Goal: Transaction & Acquisition: Purchase product/service

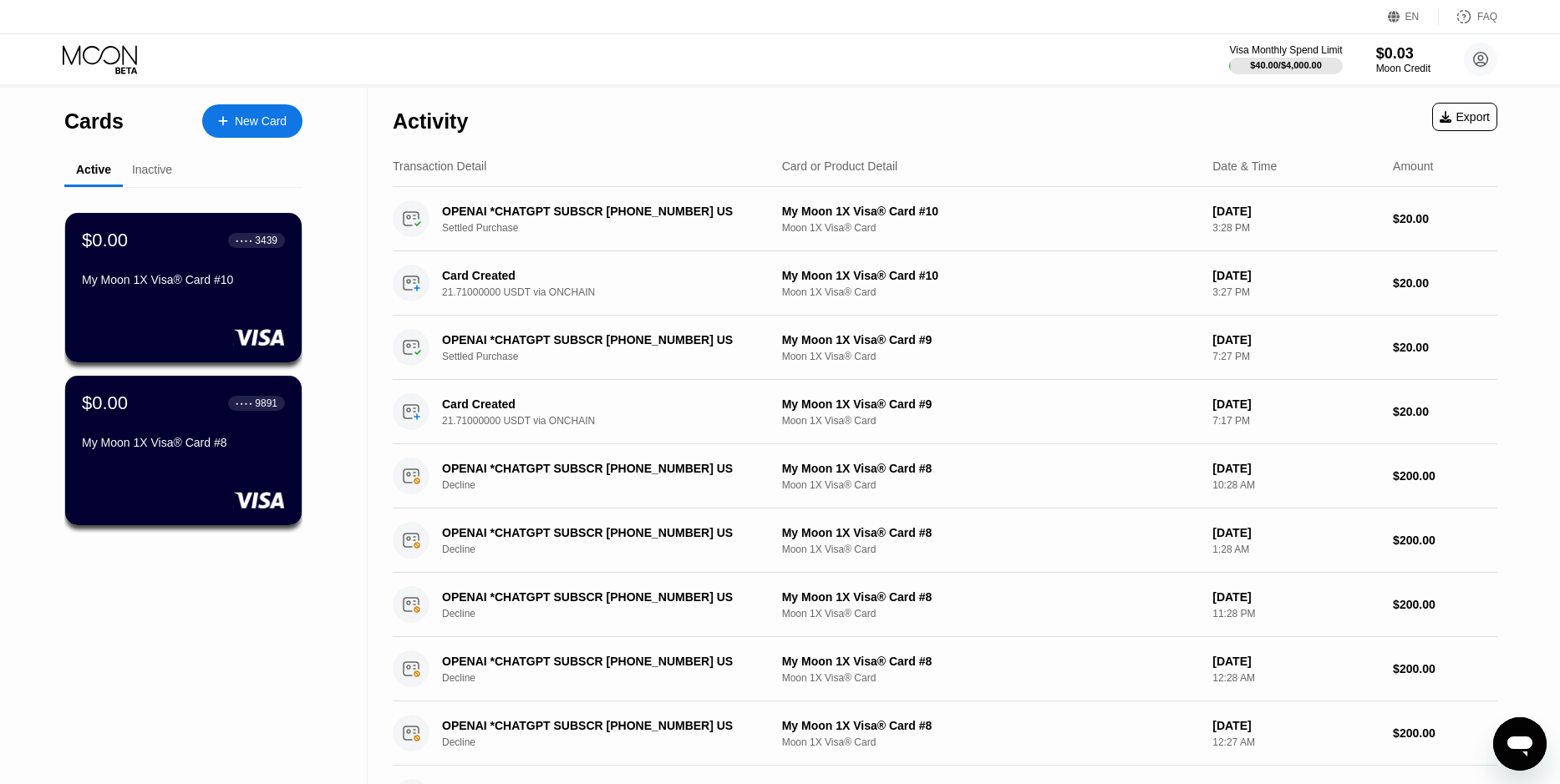
click at [224, 268] on div "$0.00 ● ● ● ● 3439 My Moon 1X Visa® Card #10" at bounding box center [183, 261] width 203 height 63
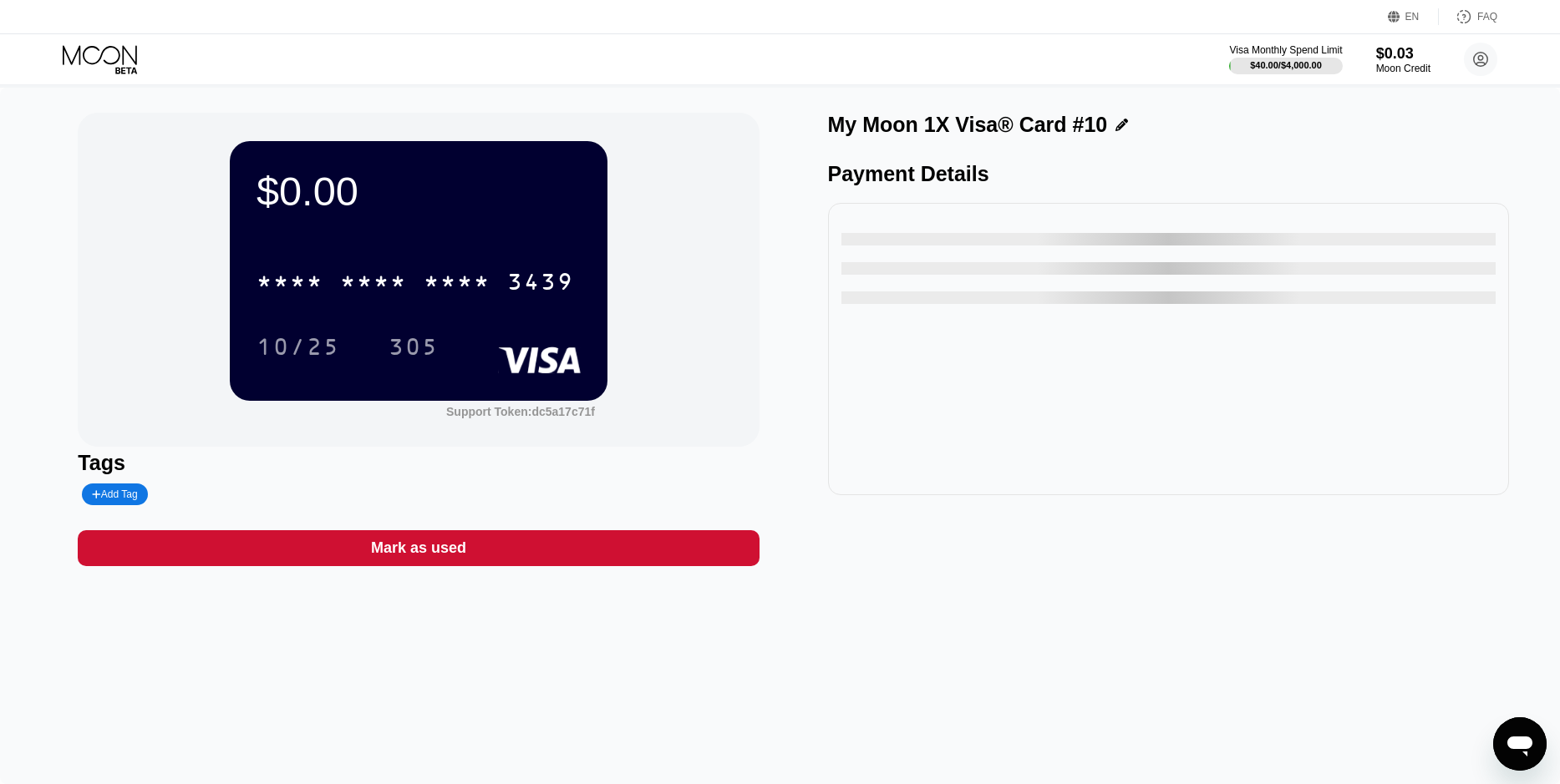
click at [450, 558] on div "Mark as used" at bounding box center [419, 548] width 96 height 19
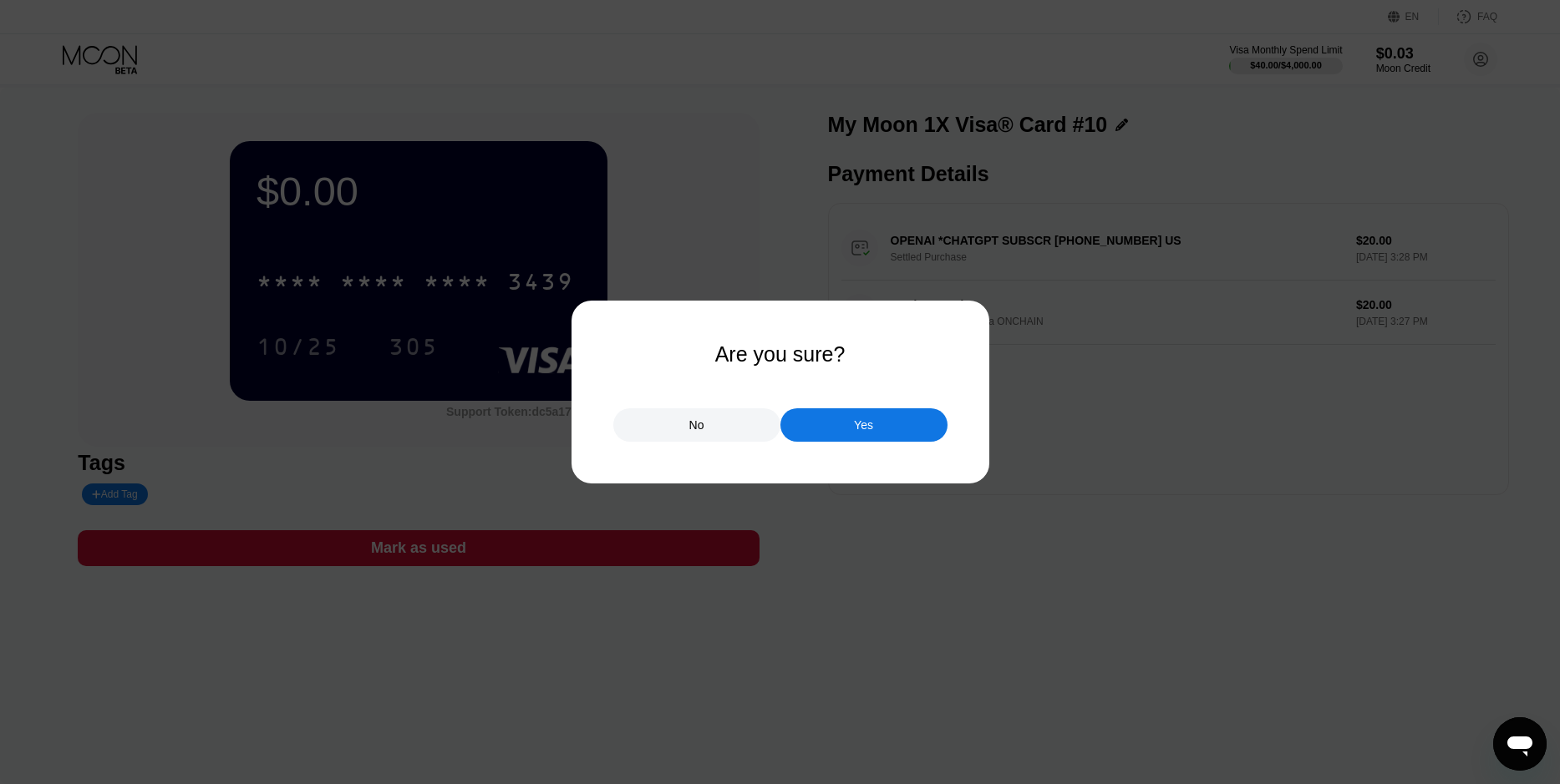
click at [832, 425] on div "Yes" at bounding box center [864, 424] width 167 height 33
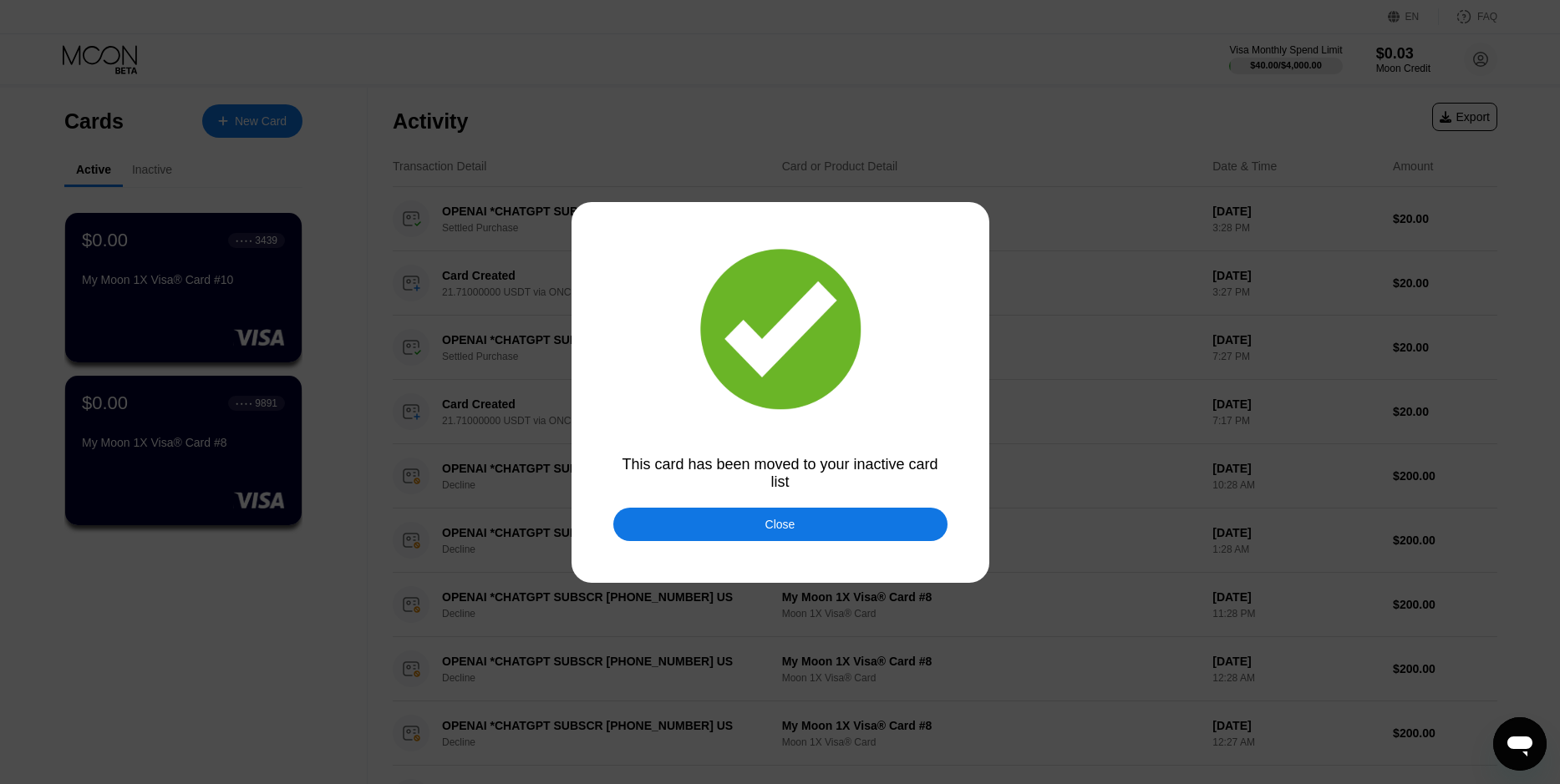
click at [750, 537] on div "Close" at bounding box center [780, 524] width 334 height 33
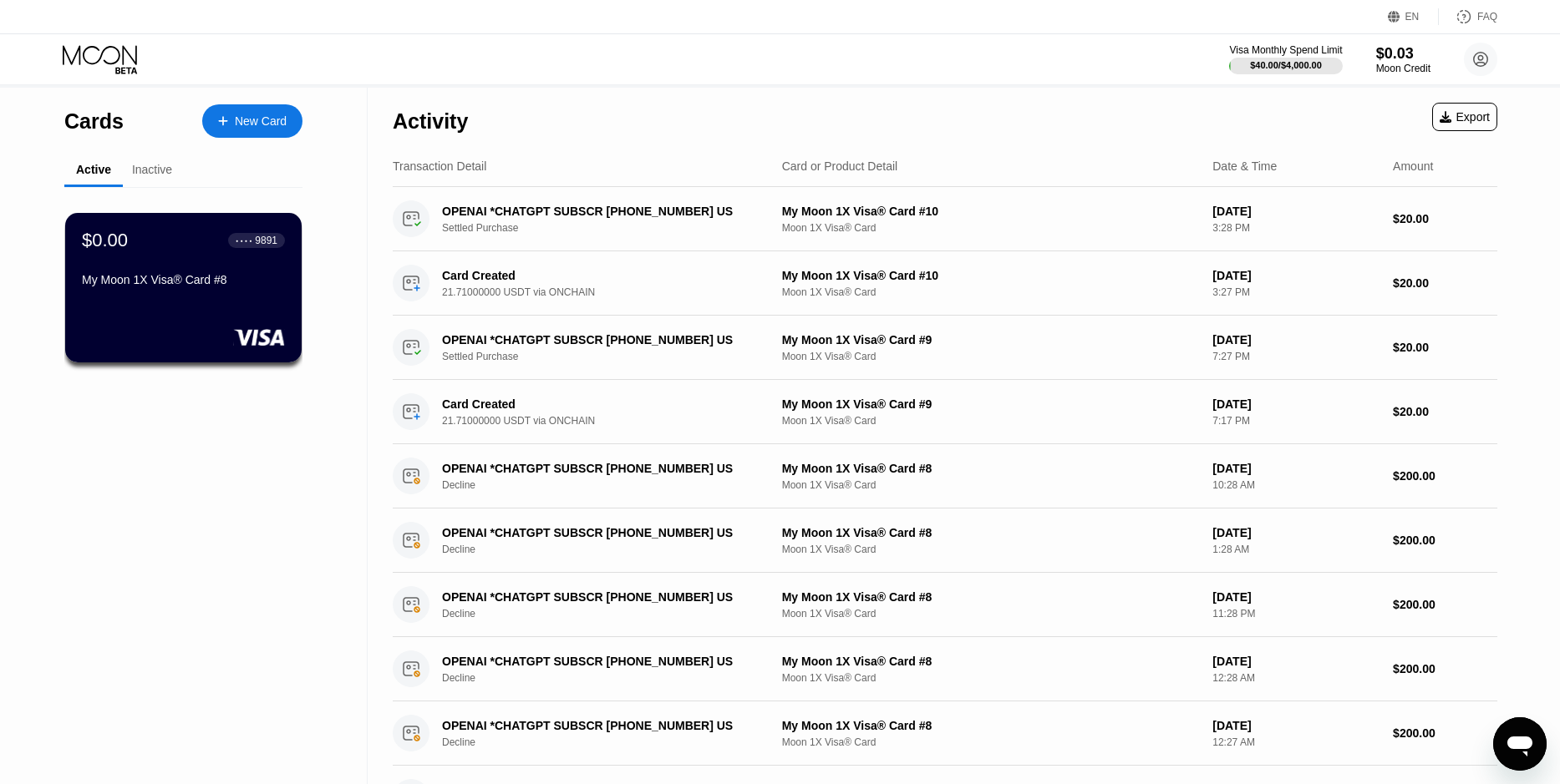
click at [285, 121] on div "New Card" at bounding box center [260, 121] width 52 height 14
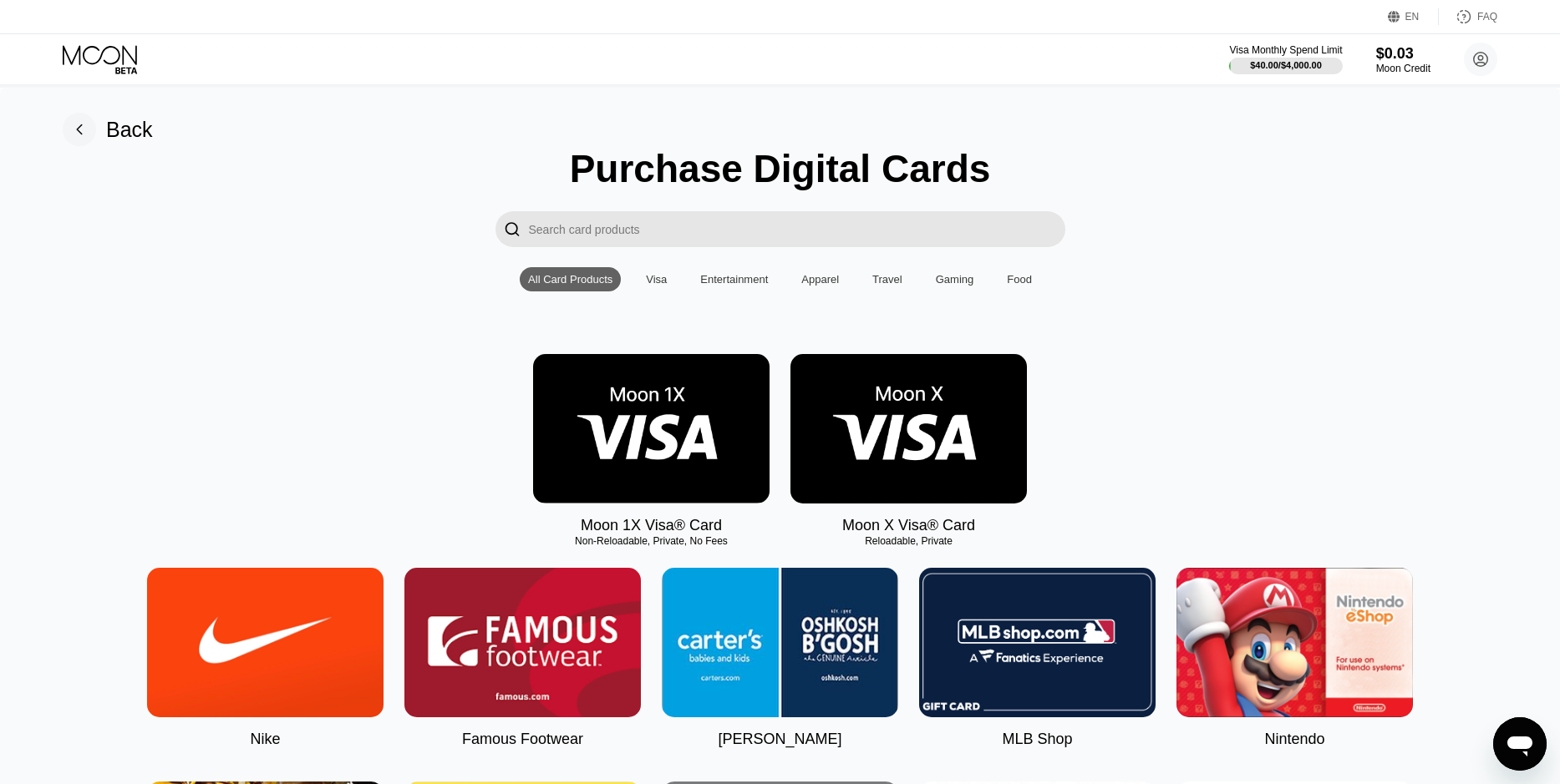
click at [667, 404] on img at bounding box center [652, 429] width 237 height 150
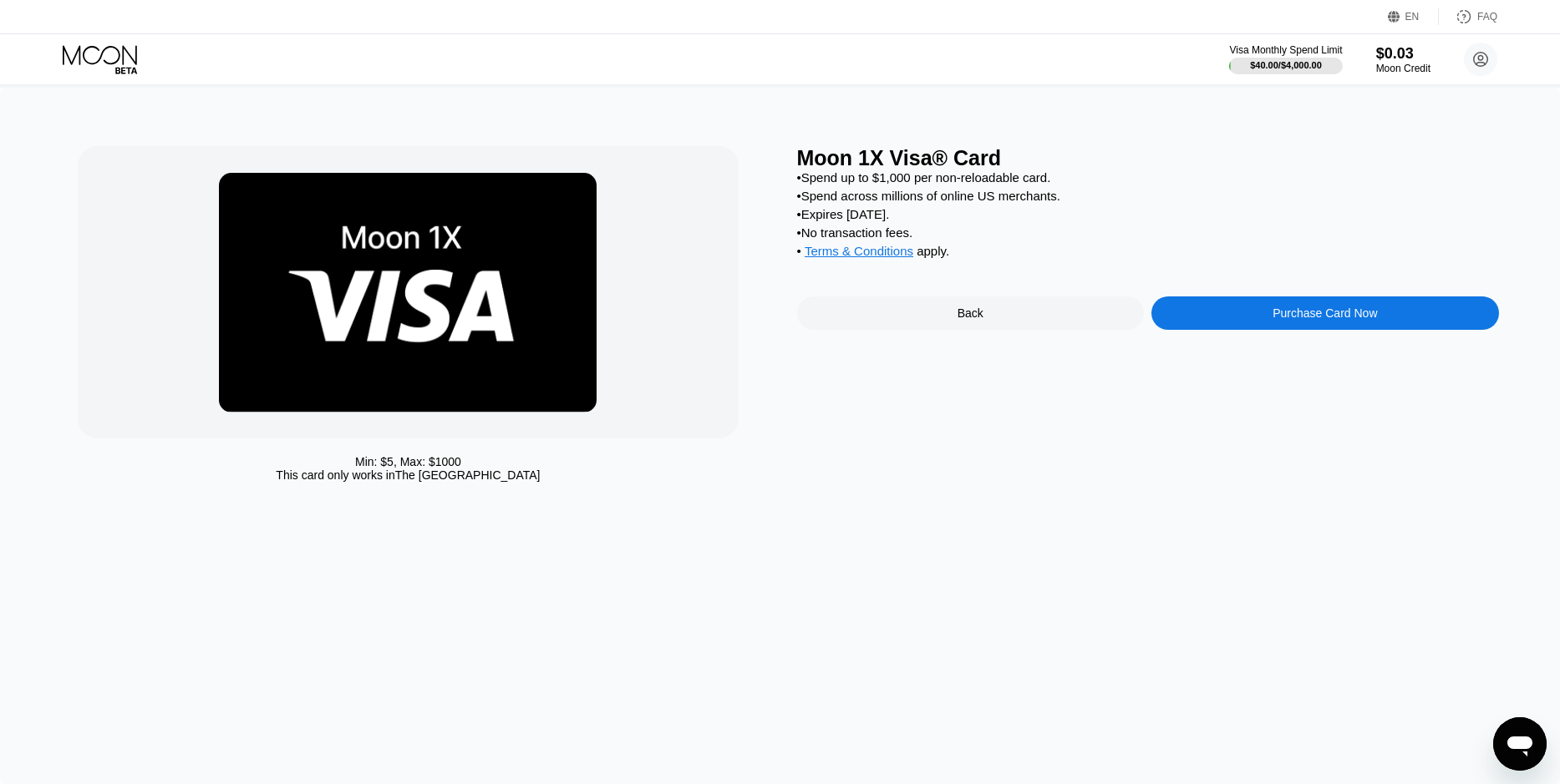
click at [1290, 320] on div "Purchase Card Now" at bounding box center [1324, 313] width 104 height 13
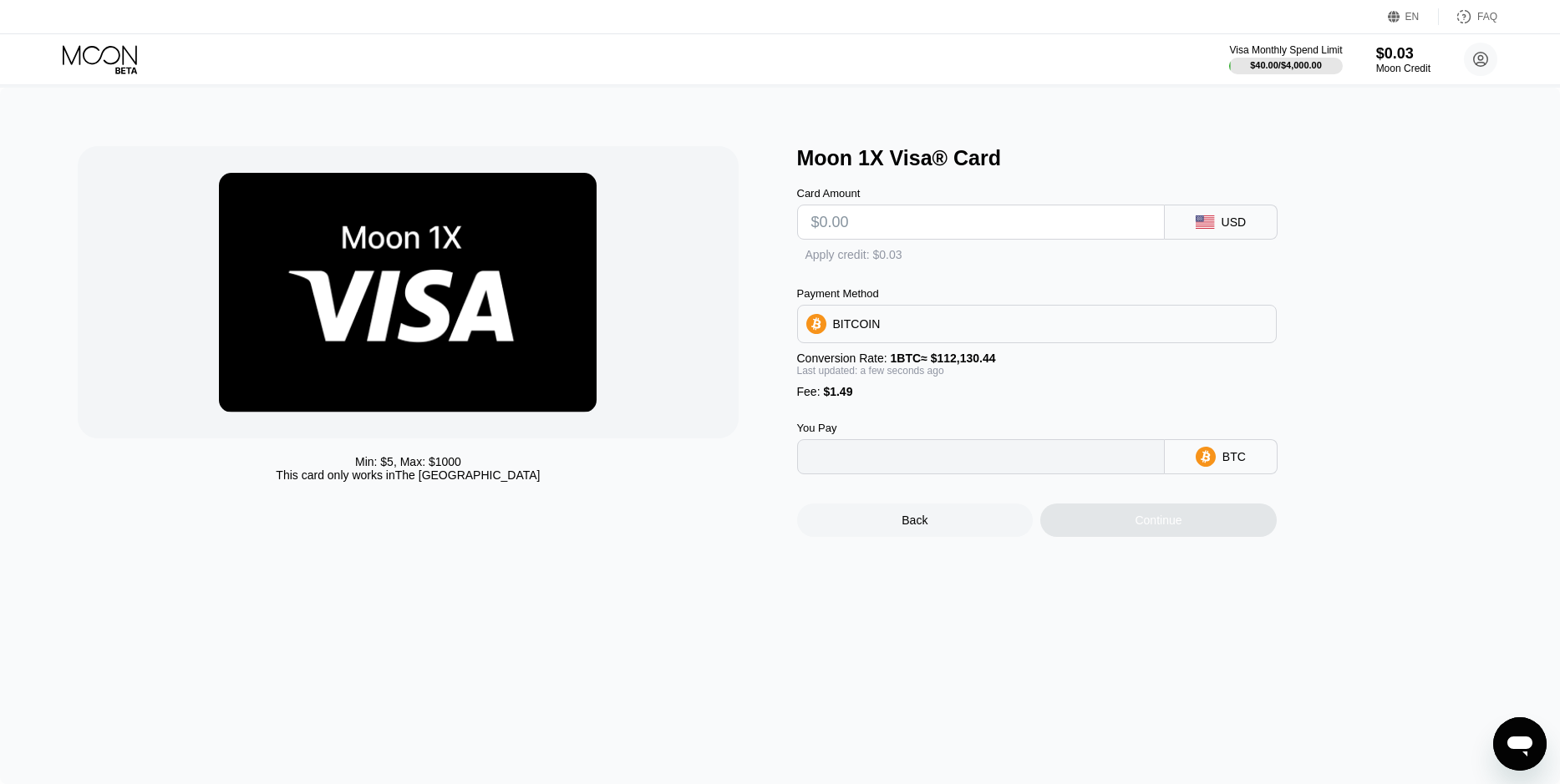
type input "0"
click at [1066, 228] on input "text" at bounding box center [980, 222] width 339 height 33
type input "$20"
type input "0.00019166"
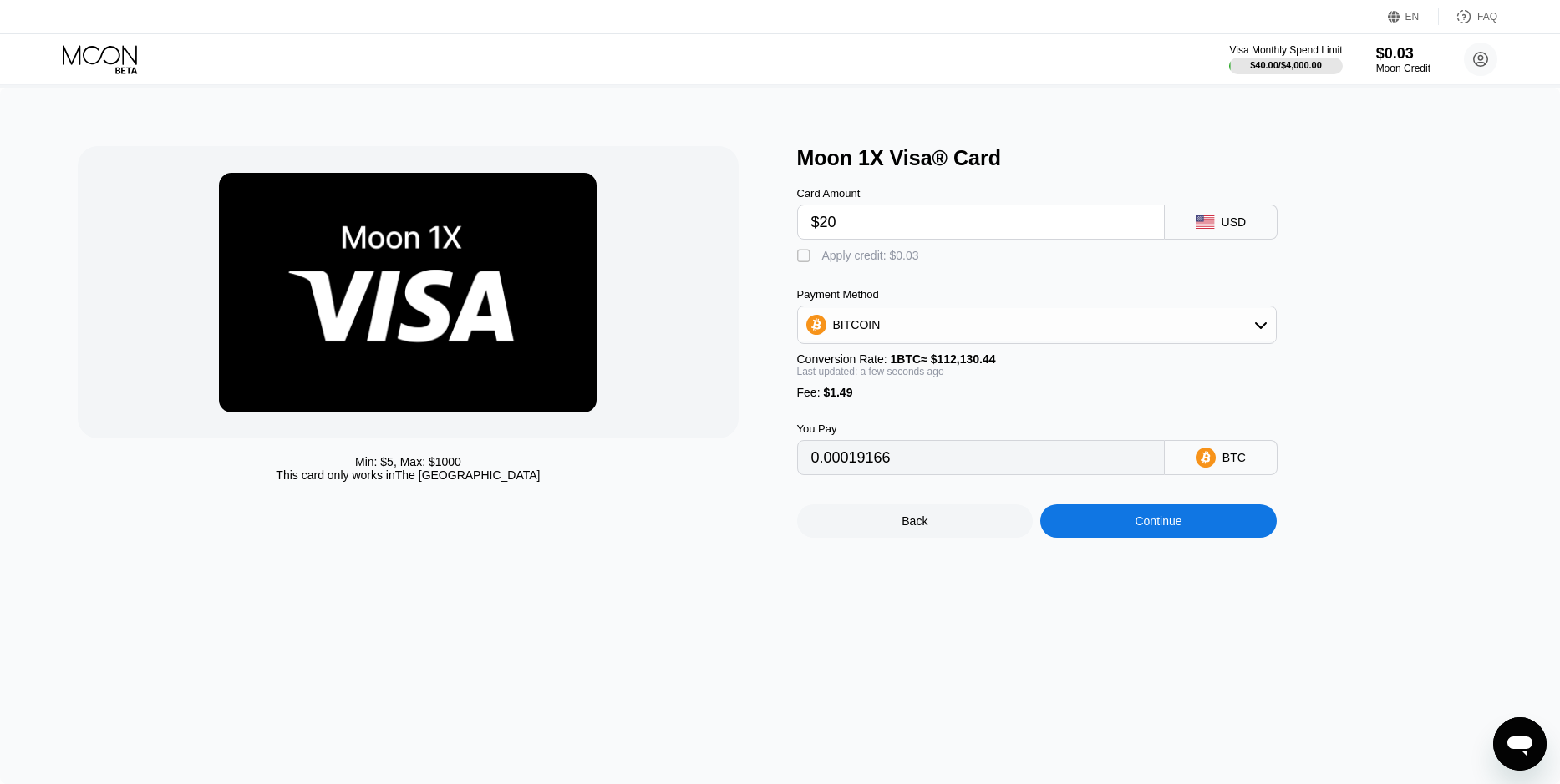
type input "$20"
click at [1016, 324] on div "BITCOIN" at bounding box center [1036, 324] width 478 height 33
click at [954, 409] on div "USDT on TRON" at bounding box center [1037, 407] width 470 height 33
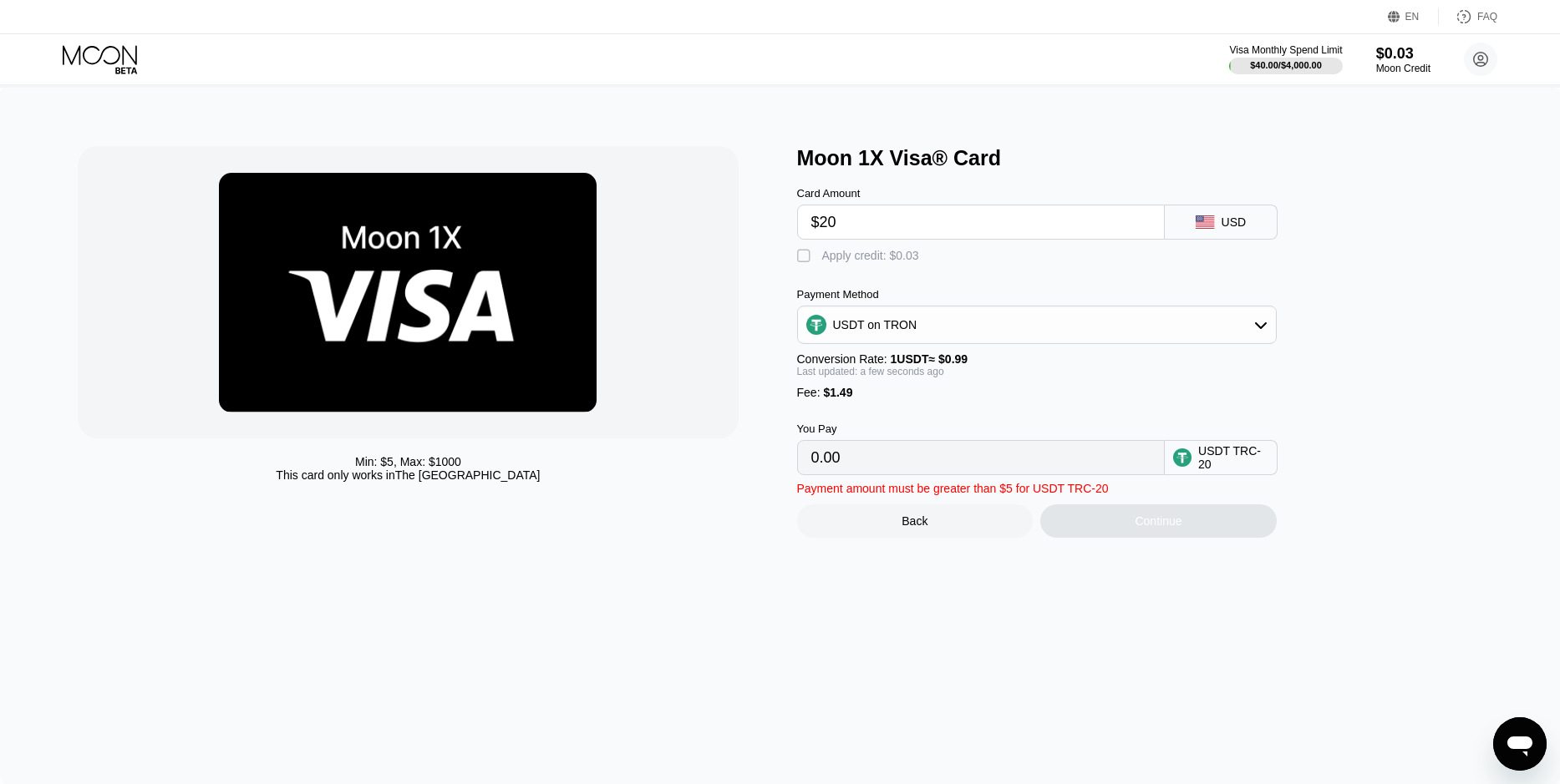
type input "21.71"
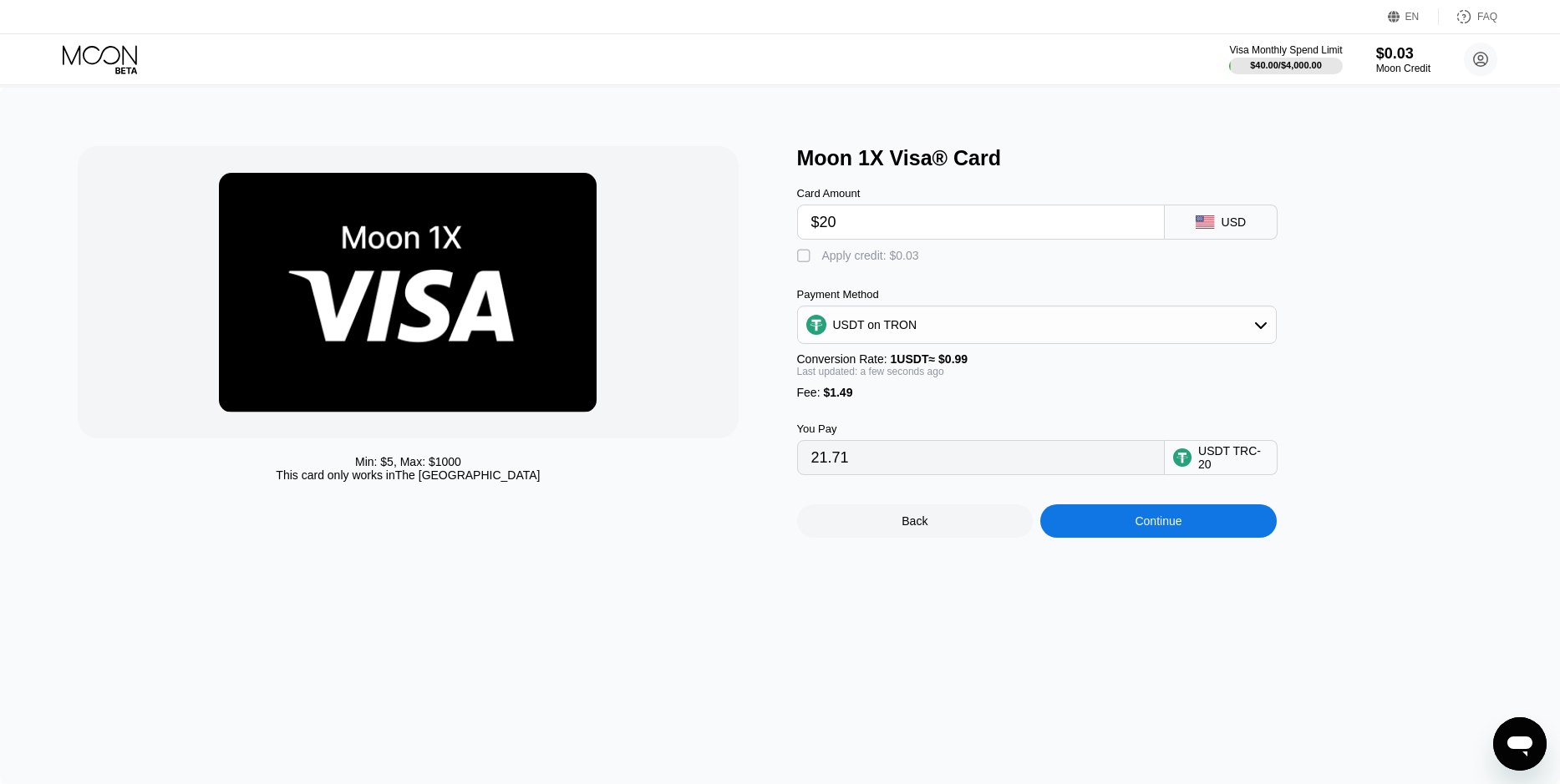
click at [1183, 538] on div "Continue" at bounding box center [1158, 521] width 237 height 33
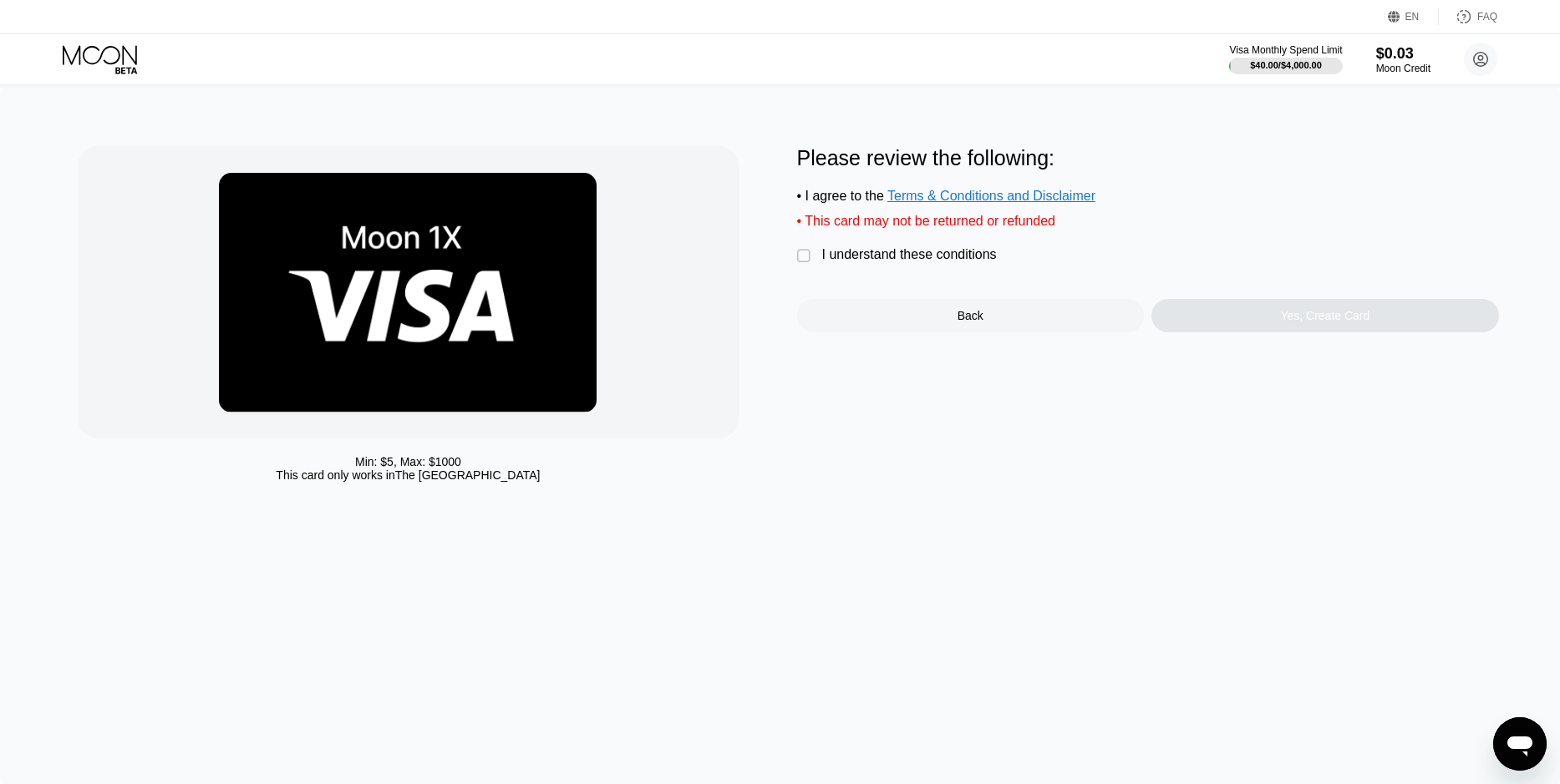
click at [947, 265] on div " I understand these conditions" at bounding box center [901, 256] width 208 height 18
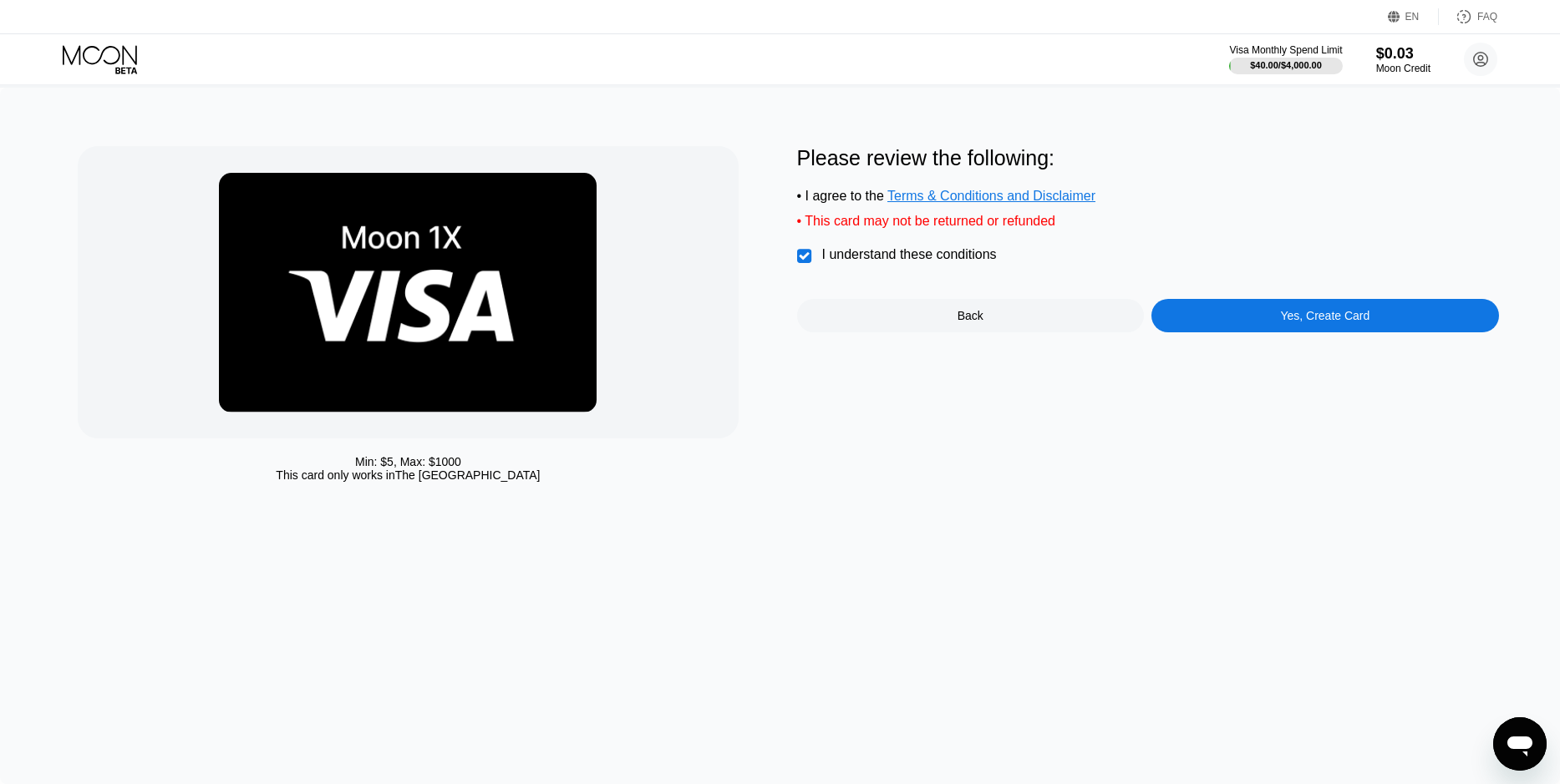
click at [1249, 322] on div "Yes, Create Card" at bounding box center [1324, 315] width 348 height 33
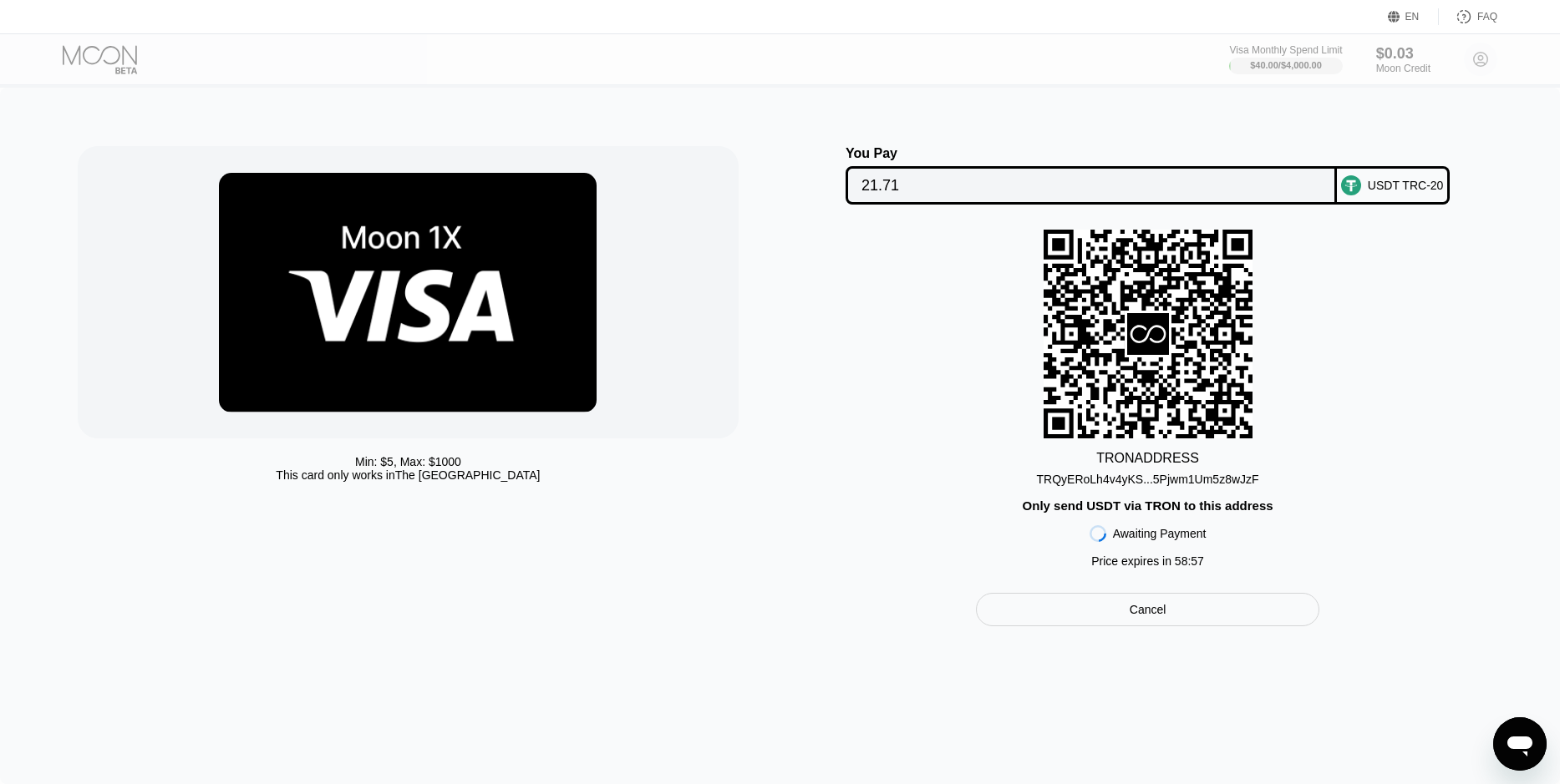
click at [1168, 486] on div "TRQyERoLh4v4yKS...5Pjwm1Um5z8wJzF" at bounding box center [1148, 479] width 223 height 13
click at [1377, 466] on div "TRON ADDRESS TRQyERoLh4v4yKS...5Pjwm1Um5z8wJzF Only send USDT via TRON to this …" at bounding box center [1147, 403] width 702 height 347
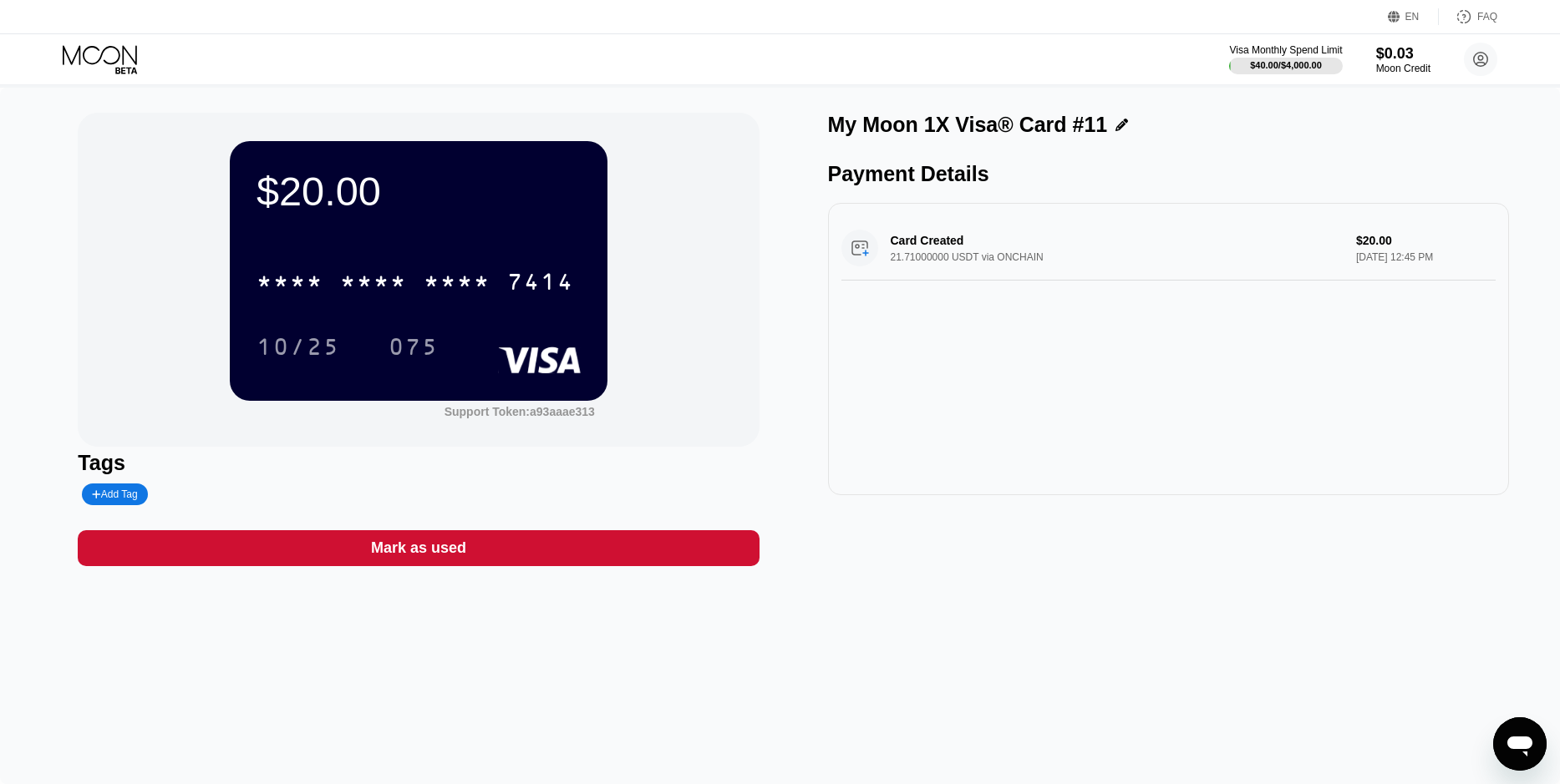
click at [370, 287] on div "* * * *" at bounding box center [373, 284] width 67 height 27
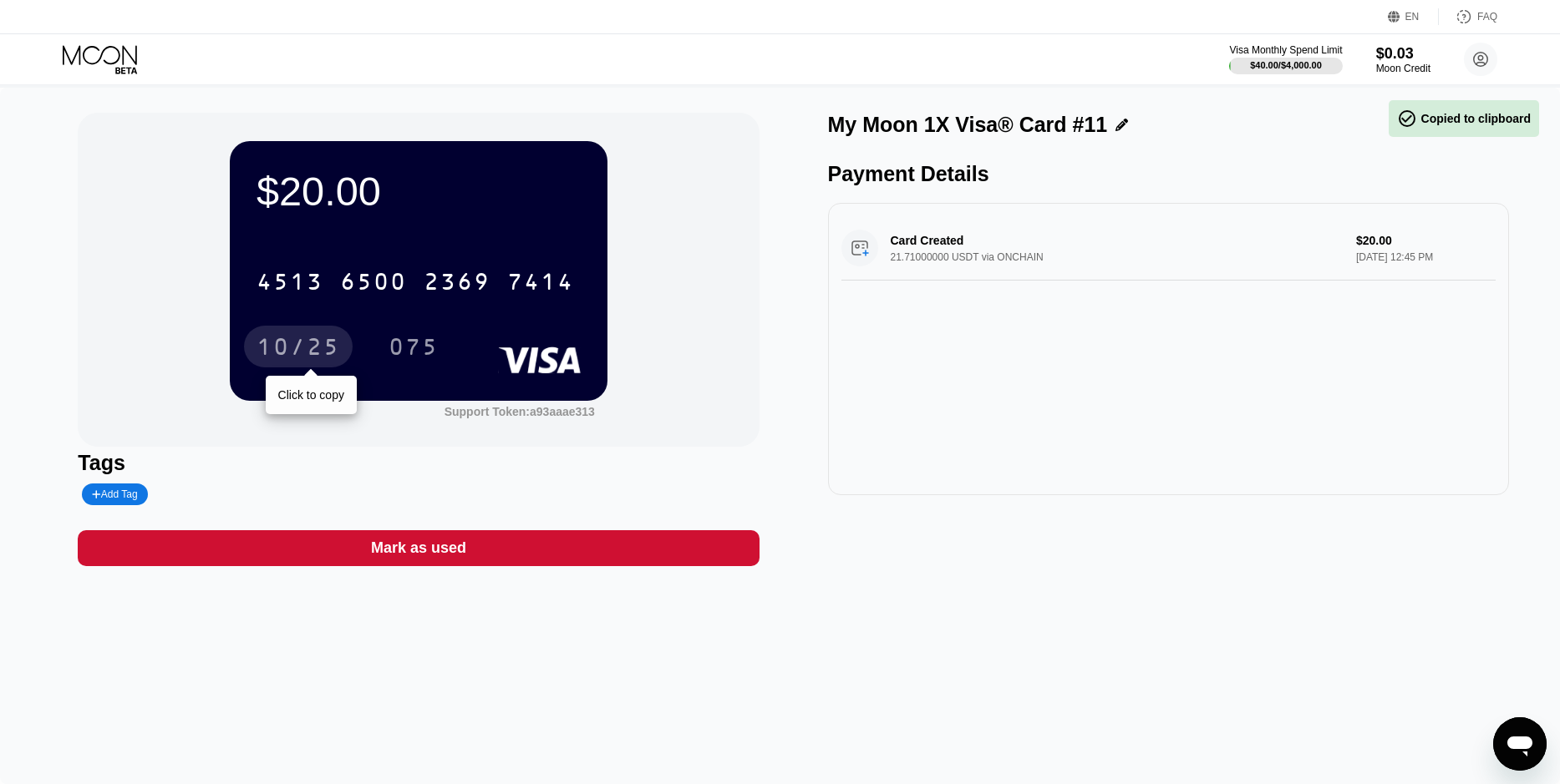
click at [292, 351] on div "10/25" at bounding box center [298, 349] width 83 height 27
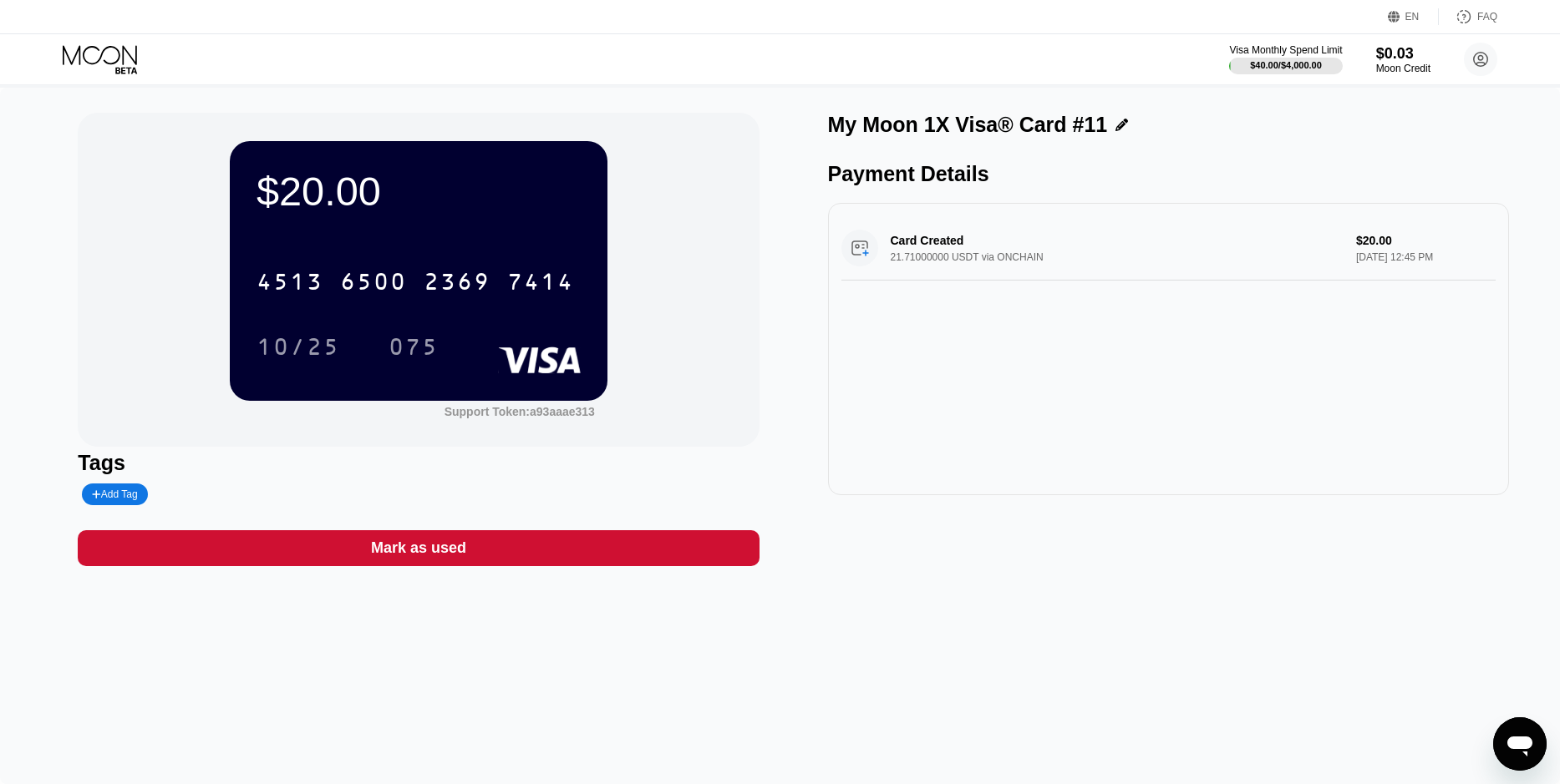
click at [396, 351] on div "075" at bounding box center [413, 349] width 50 height 27
